Goal: Leave review/rating

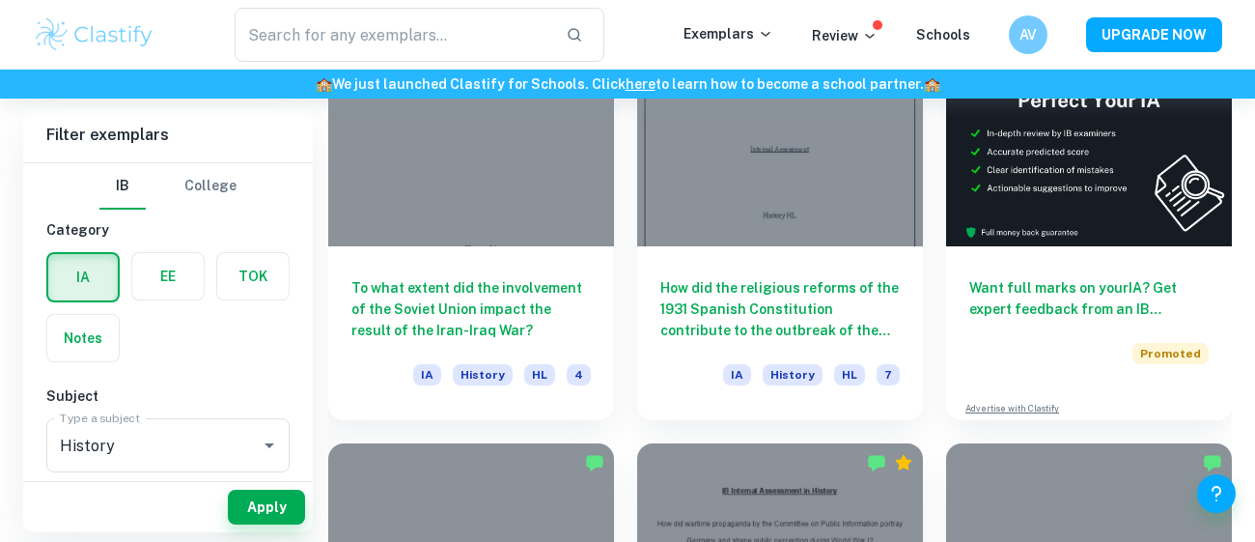
scroll to position [619, 0]
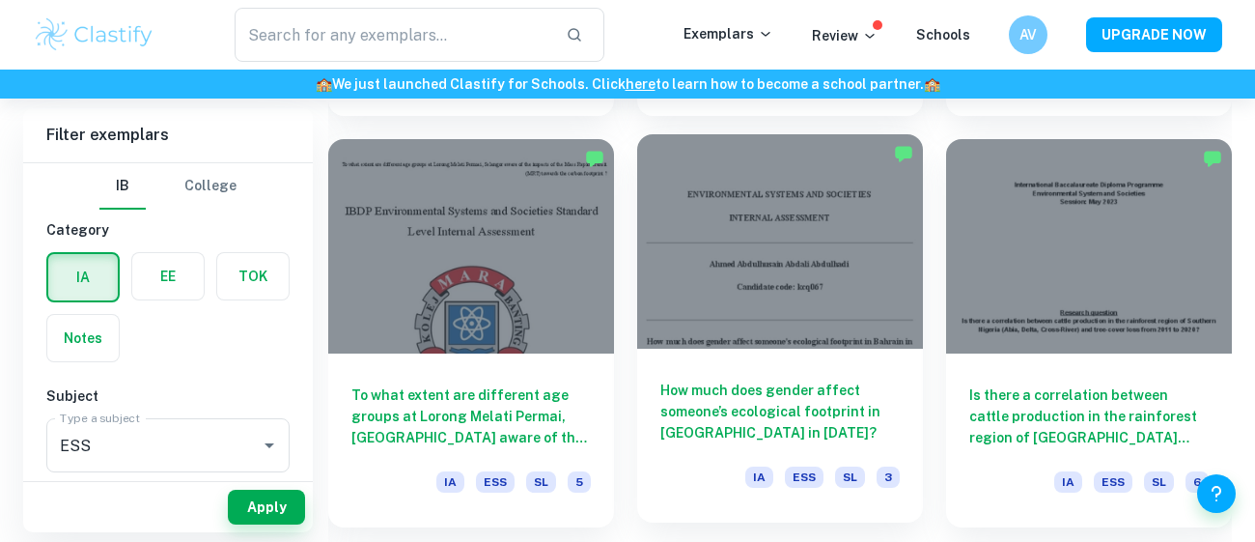
scroll to position [4808, 0]
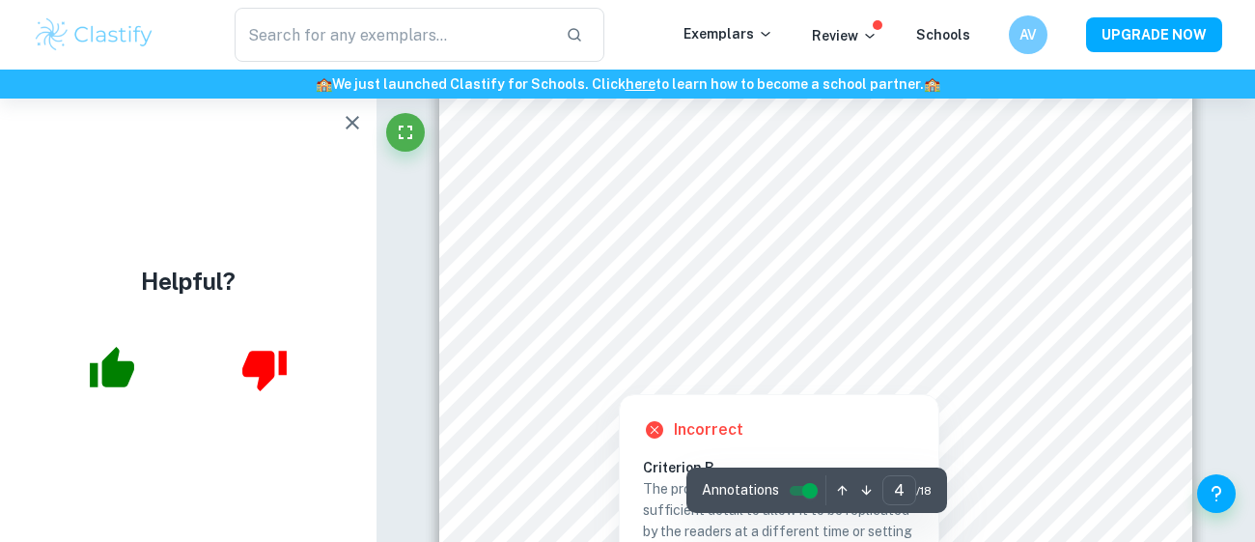
scroll to position [3472, 0]
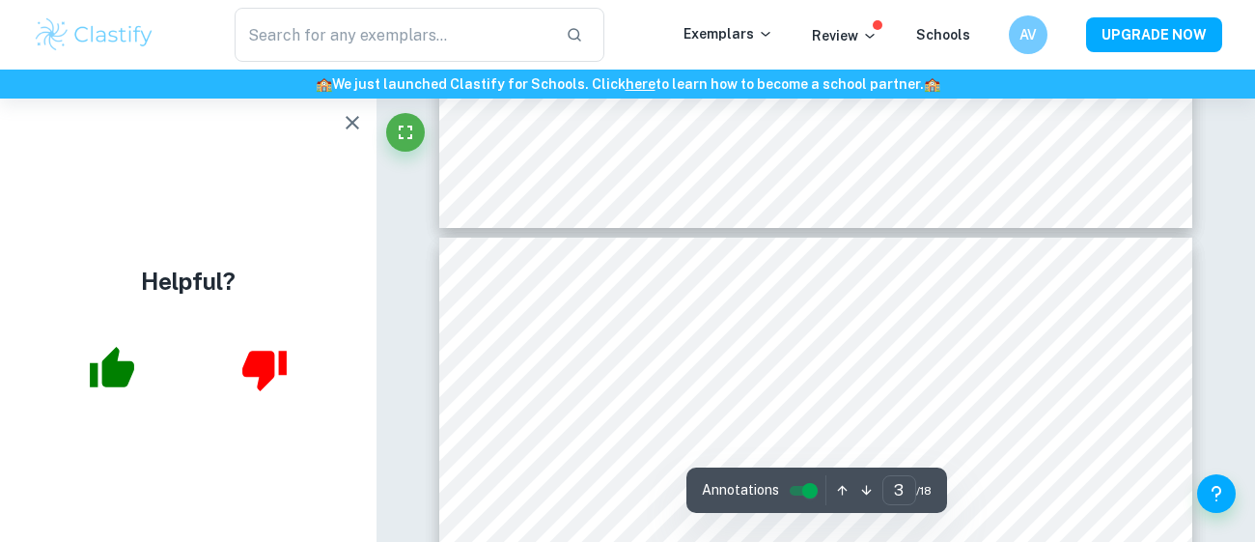
type input "4"
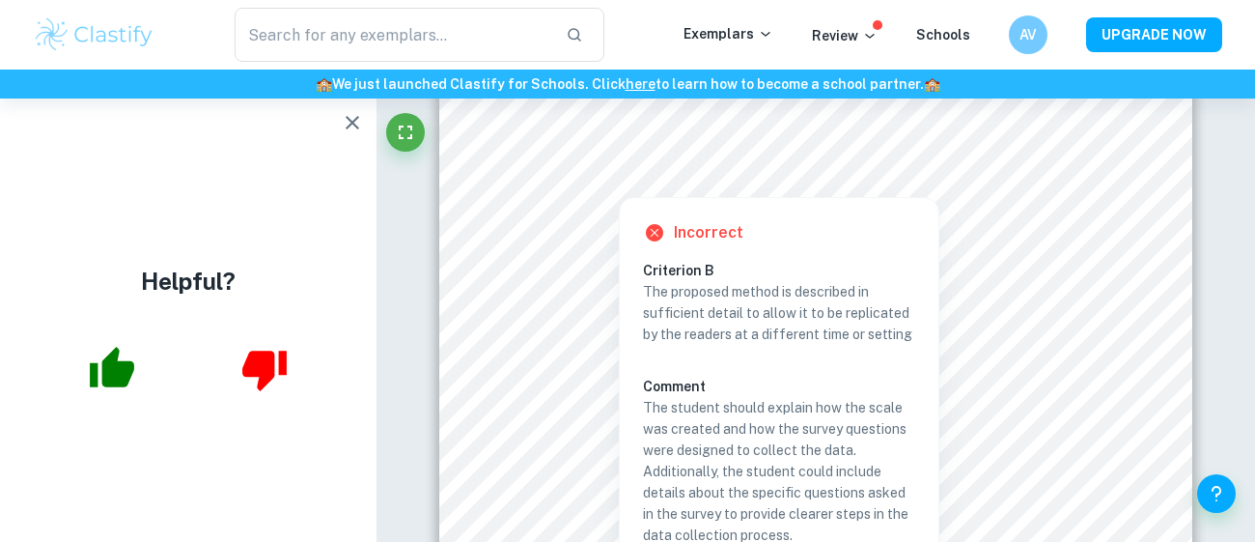
click at [702, 308] on p "The proposed method is described in sufficient detail to allow it to be replica…" at bounding box center [779, 313] width 272 height 64
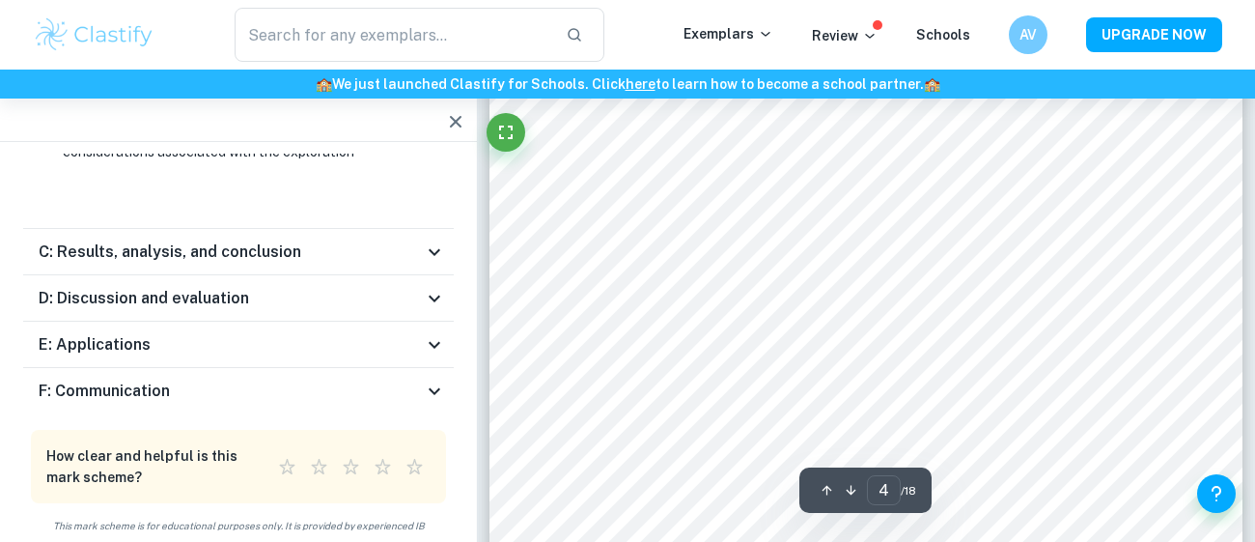
scroll to position [3588, 0]
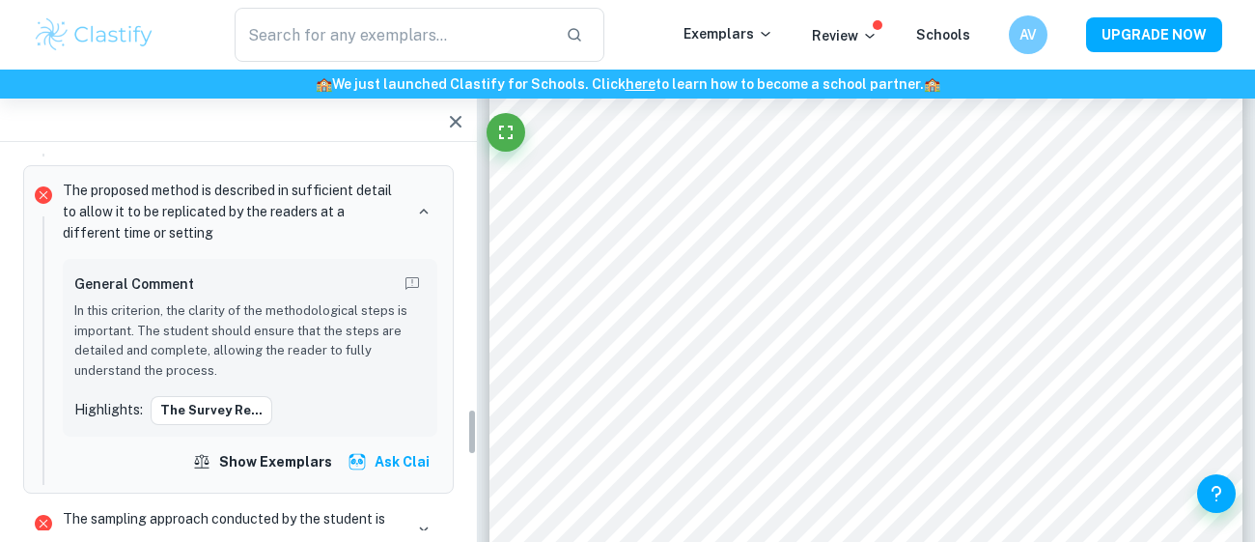
drag, startPoint x: 468, startPoint y: 512, endPoint x: 466, endPoint y: 418, distance: 93.7
click at [466, 418] on div "Total Marks Received XX / XX View Plans [PERSON_NAME] by an official IB Examine…" at bounding box center [238, 341] width 477 height 376
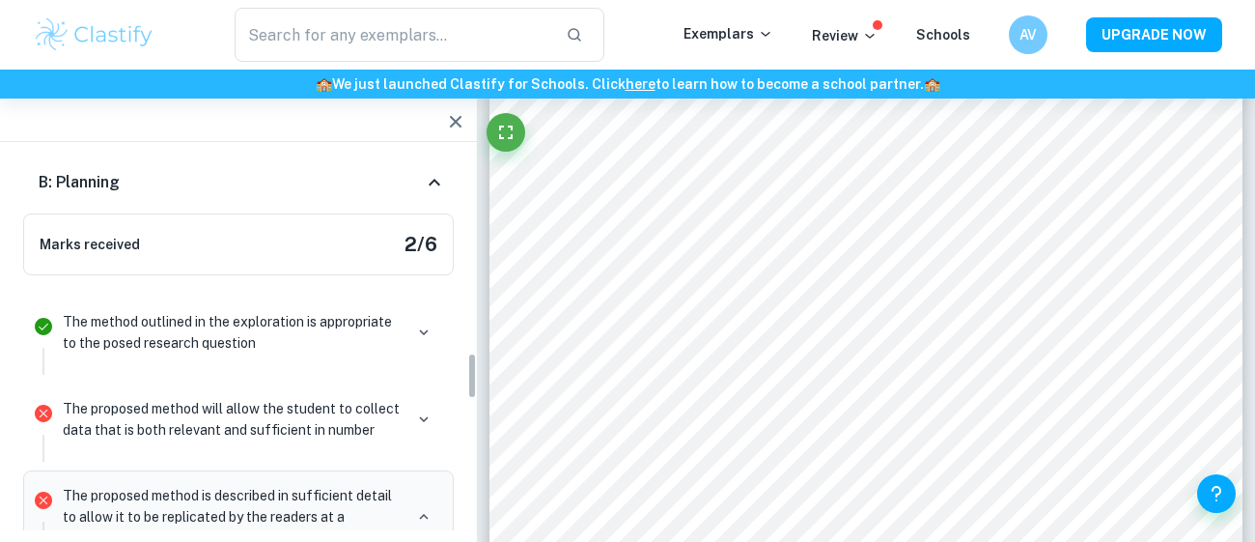
scroll to position [1636, 0]
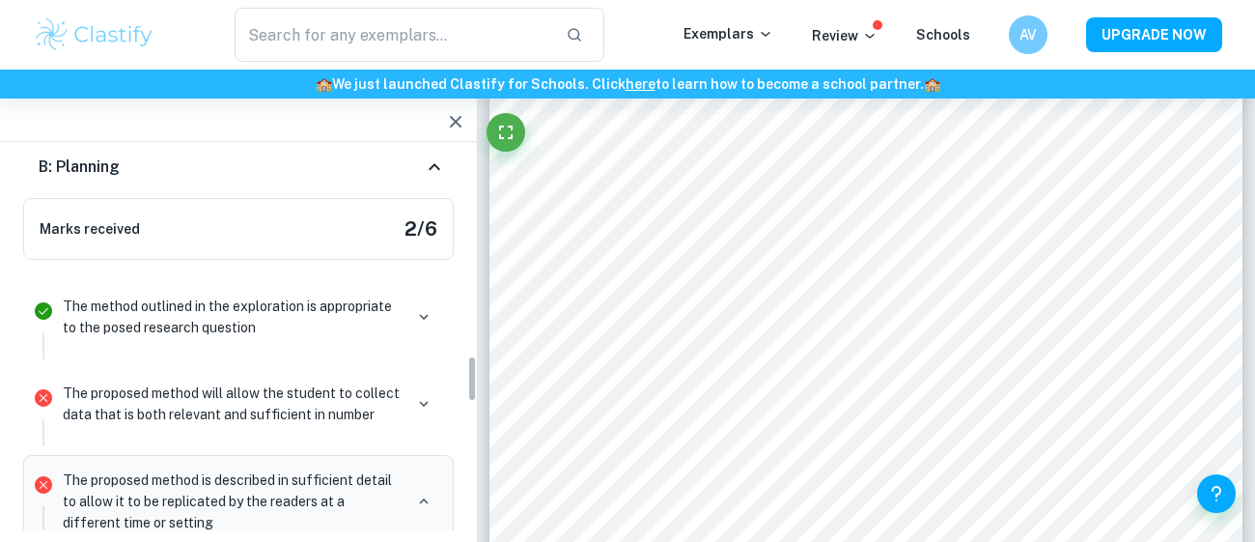
drag, startPoint x: 471, startPoint y: 418, endPoint x: 462, endPoint y: 385, distance: 34.0
click at [462, 385] on div "Total Marks Received XX / XX View Plans [PERSON_NAME] by an official IB Examine…" at bounding box center [238, 341] width 477 height 376
click at [412, 397] on button "button" at bounding box center [423, 403] width 27 height 27
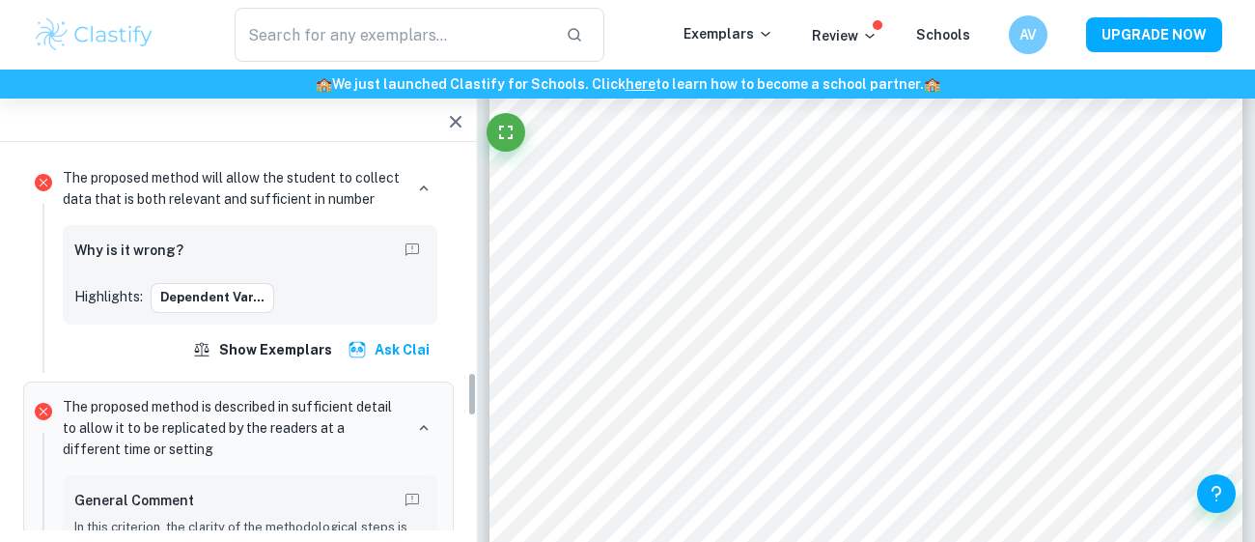
scroll to position [1844, 0]
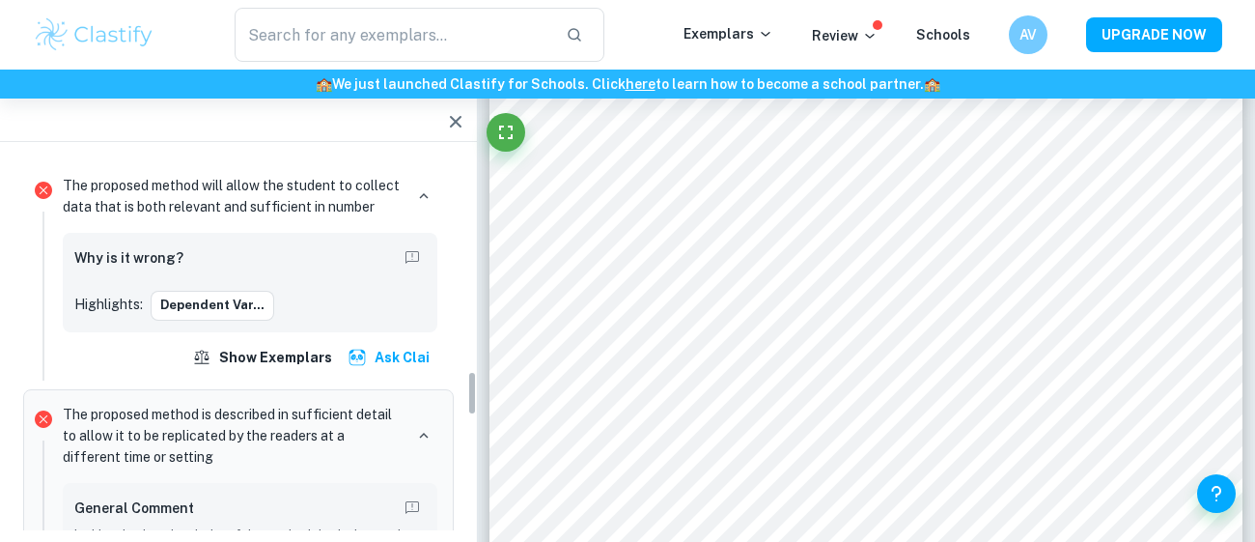
drag, startPoint x: 468, startPoint y: 374, endPoint x: 462, endPoint y: 397, distance: 23.9
click at [462, 397] on div "Total Marks Received XX / XX View Plans [PERSON_NAME] by an official IB Examine…" at bounding box center [238, 341] width 477 height 376
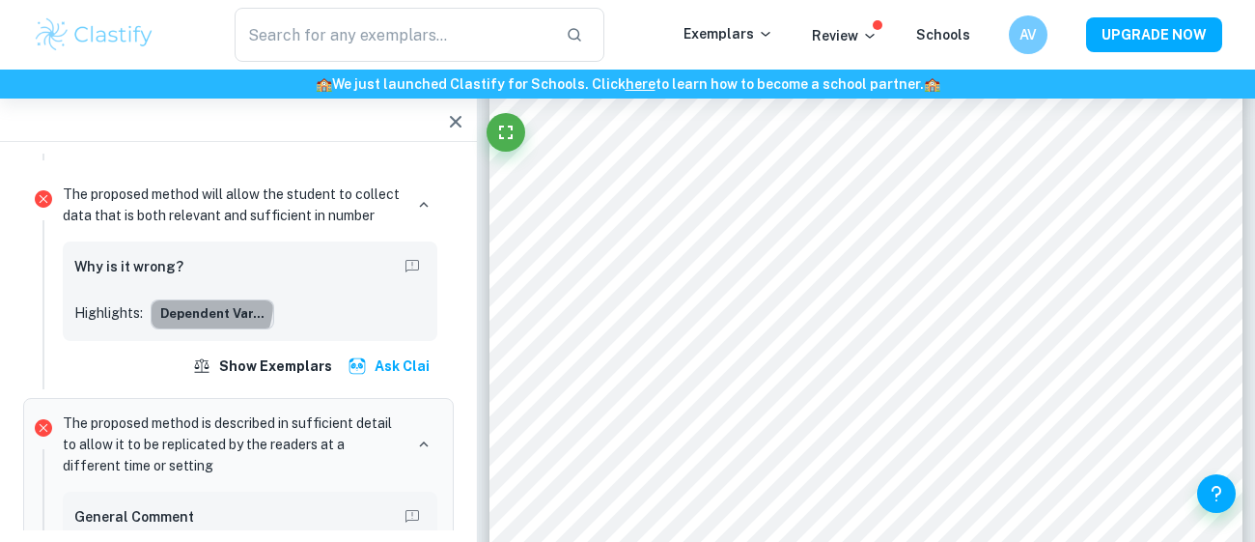
click at [192, 299] on button "Dependent Var..." at bounding box center [213, 313] width 124 height 29
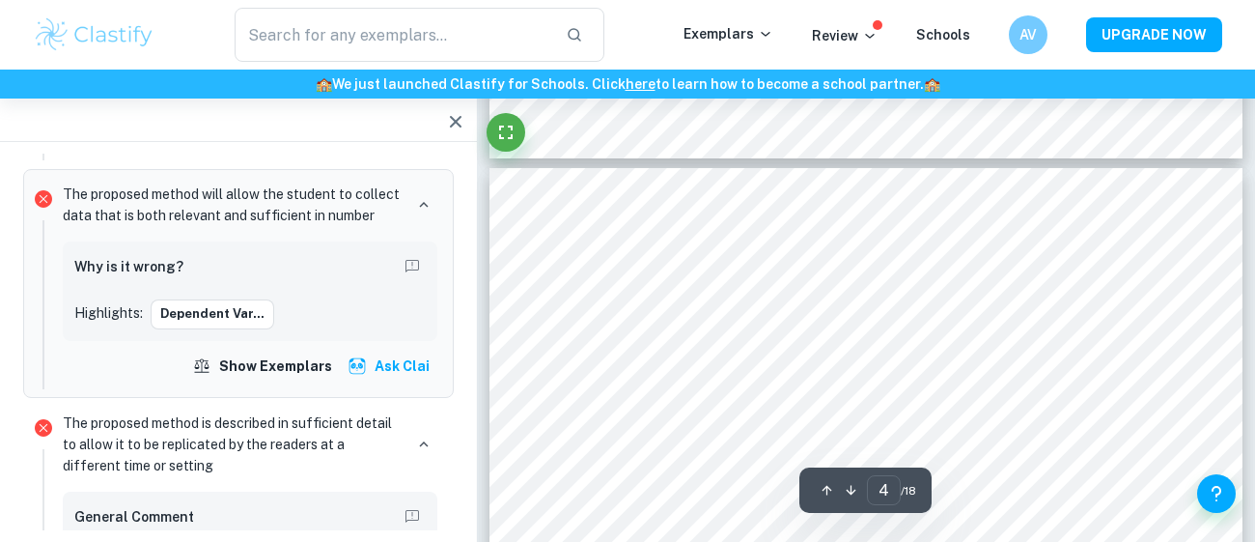
type input "3"
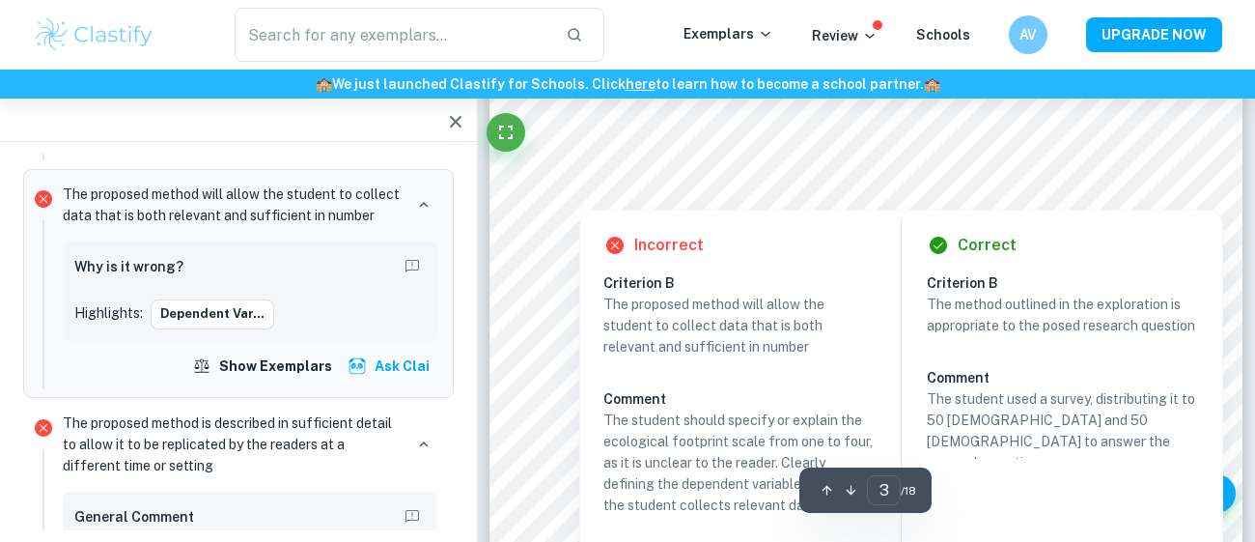
scroll to position [2653, 0]
